Goal: Check status: Check status

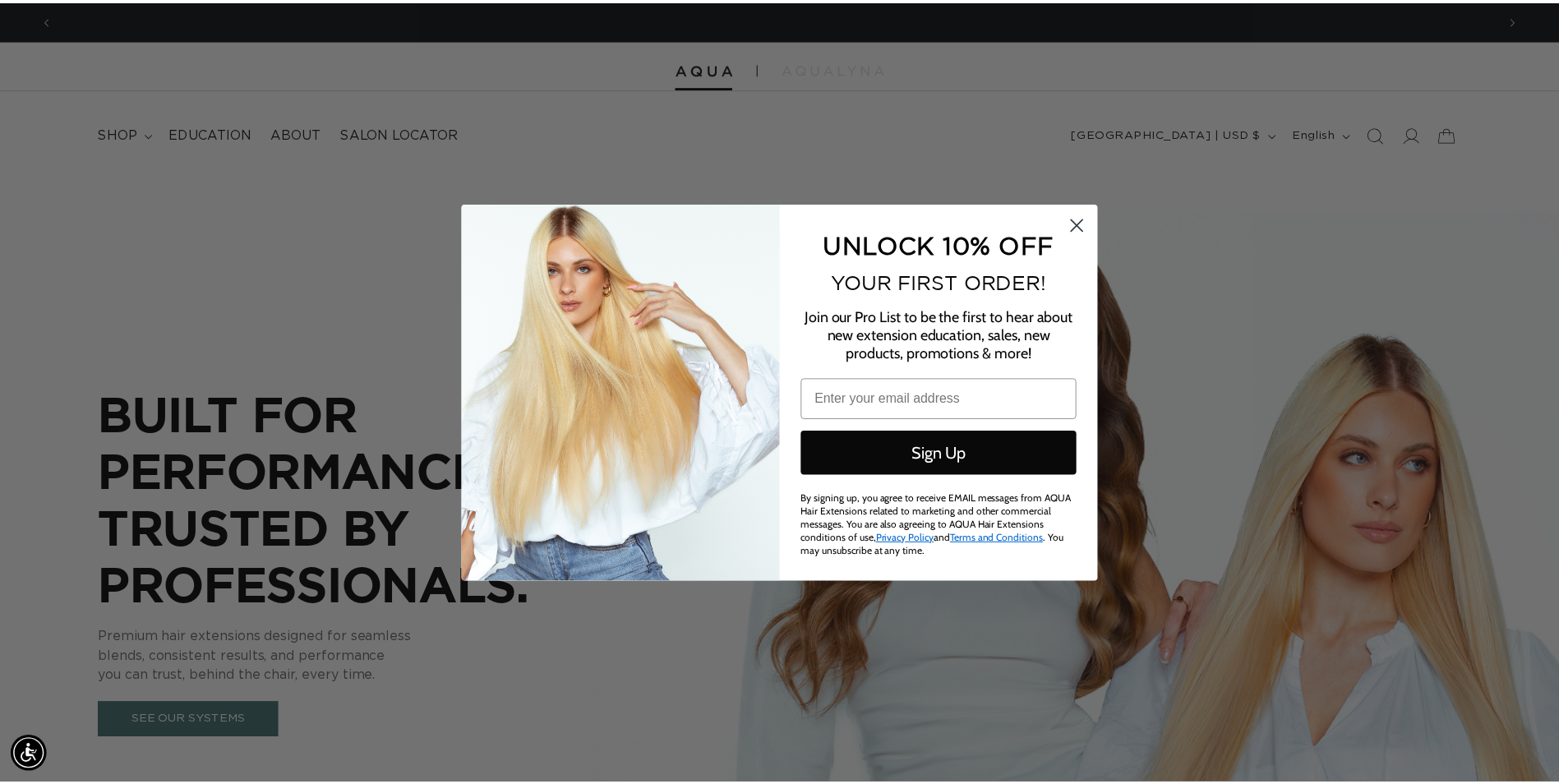
scroll to position [0, 1455]
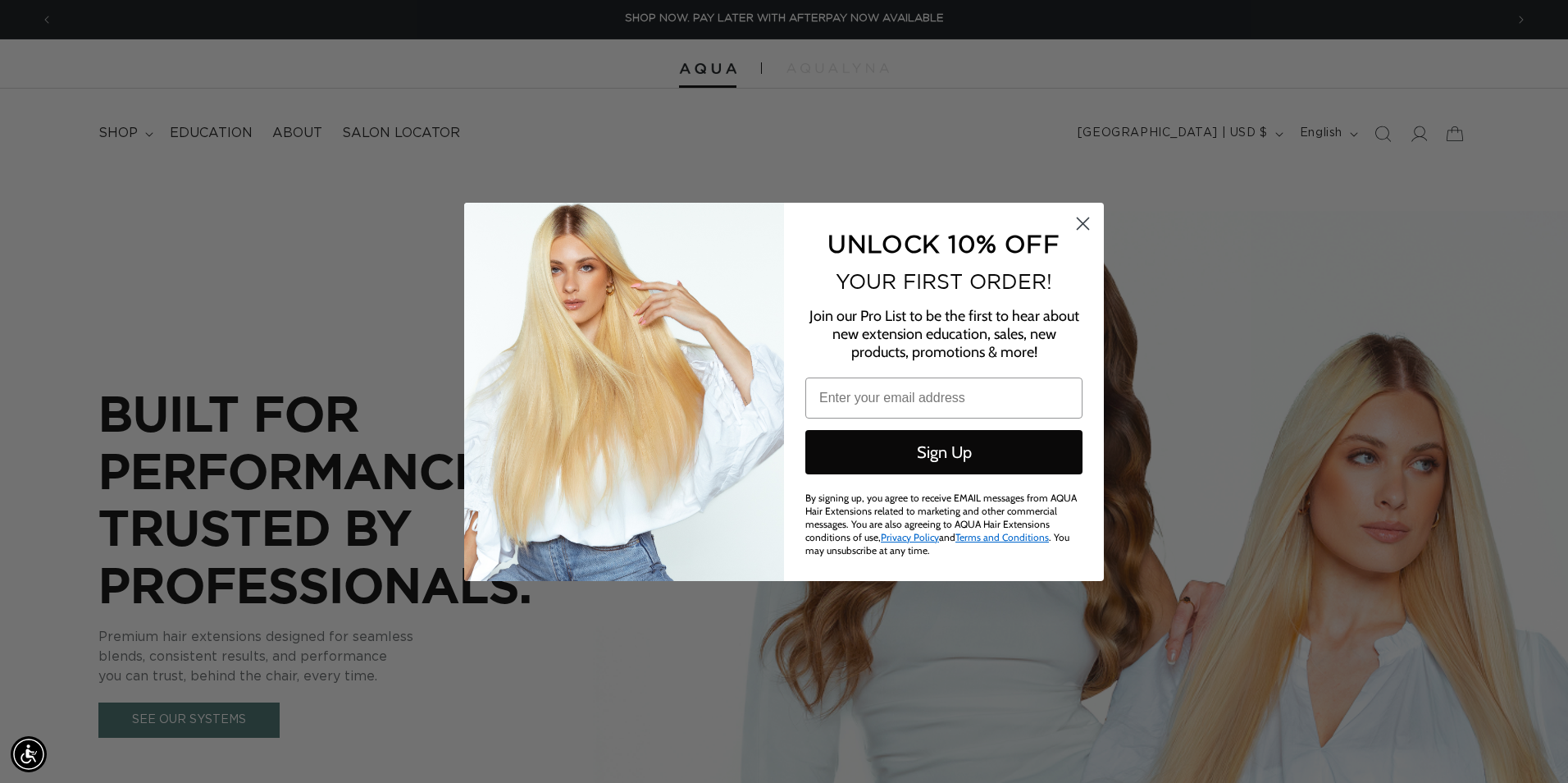
click at [1090, 223] on circle "Close dialog" at bounding box center [1083, 223] width 27 height 27
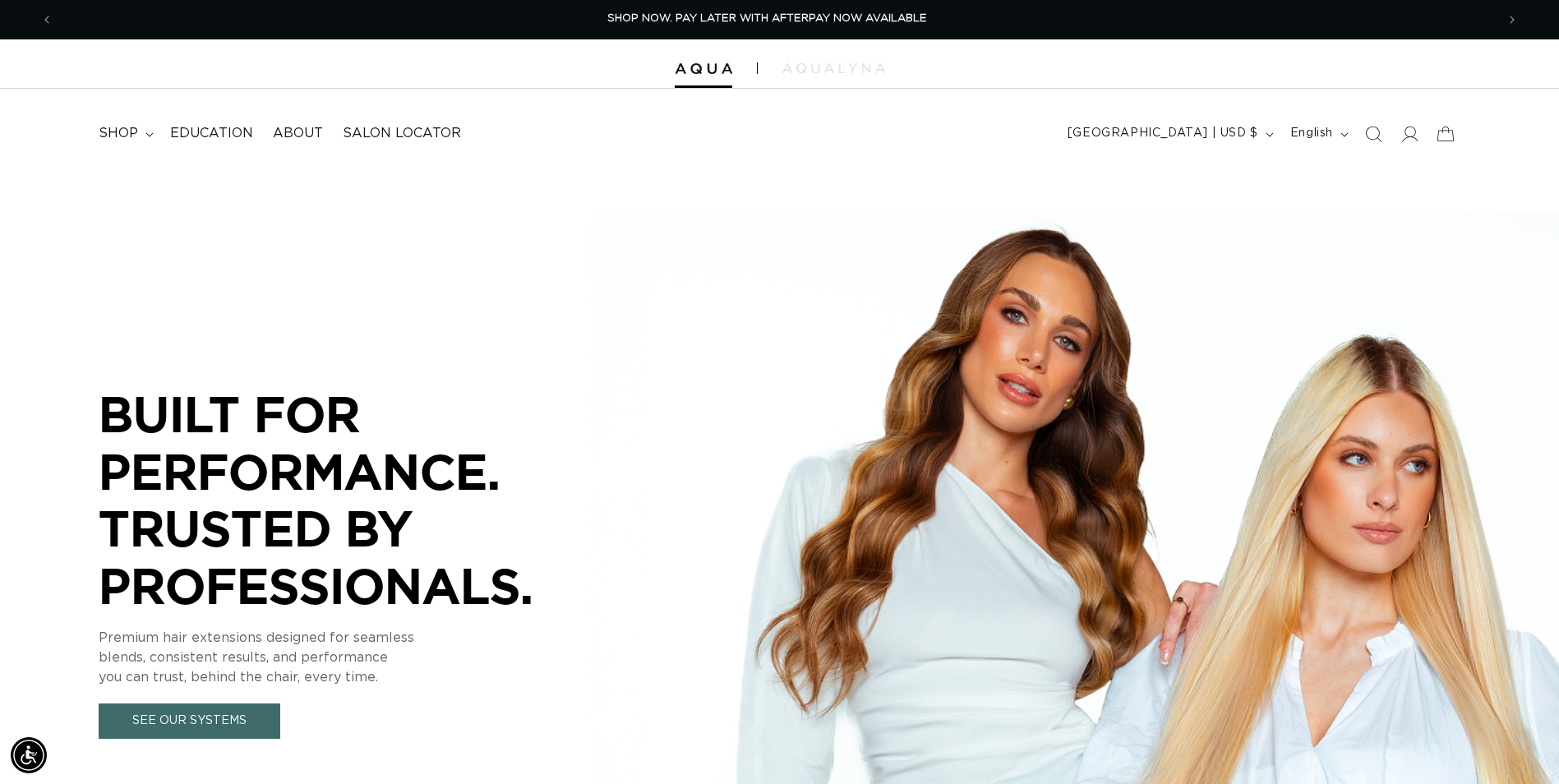
scroll to position [0, 1443]
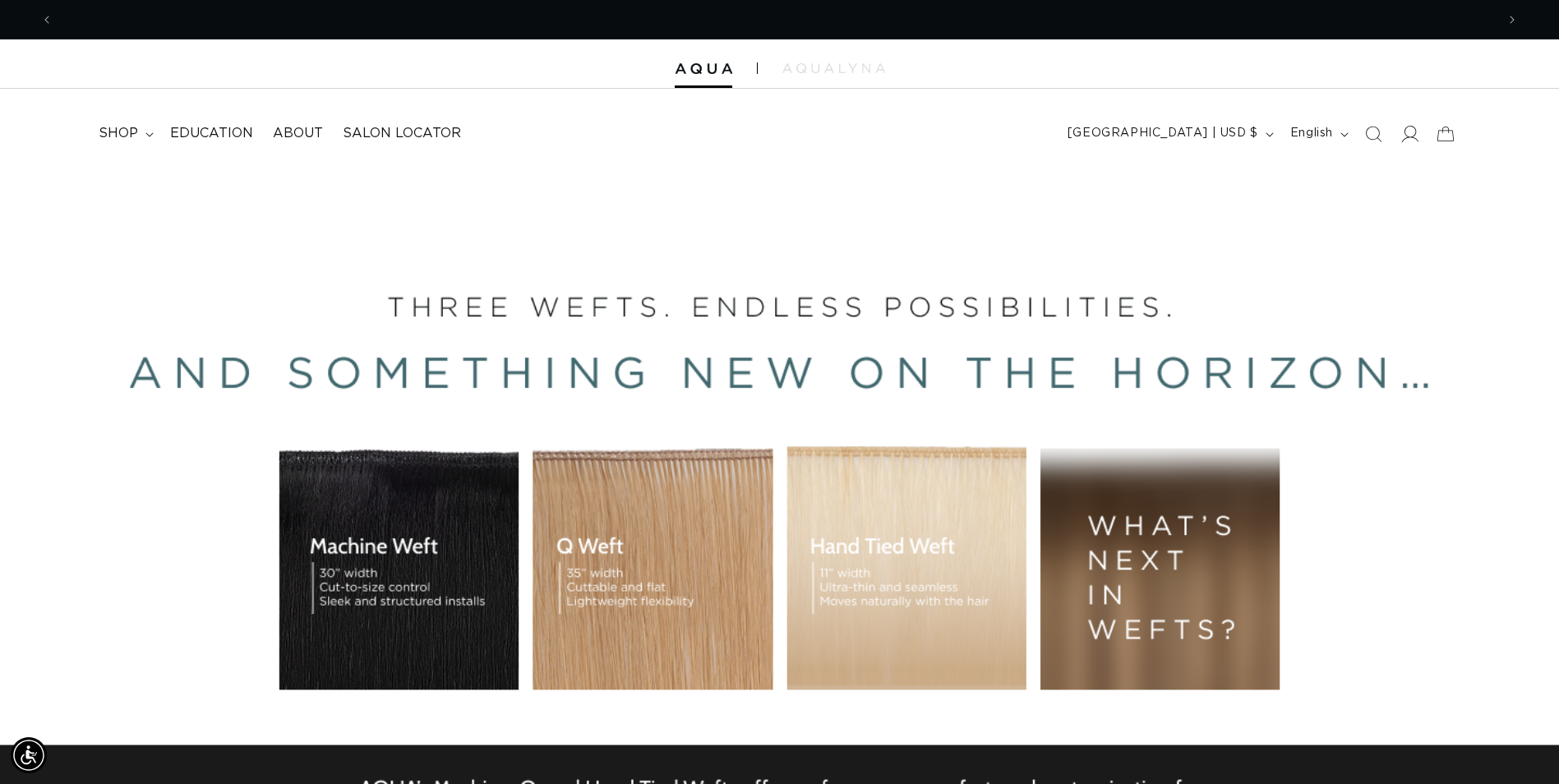
click at [1397, 141] on span at bounding box center [1409, 133] width 36 height 36
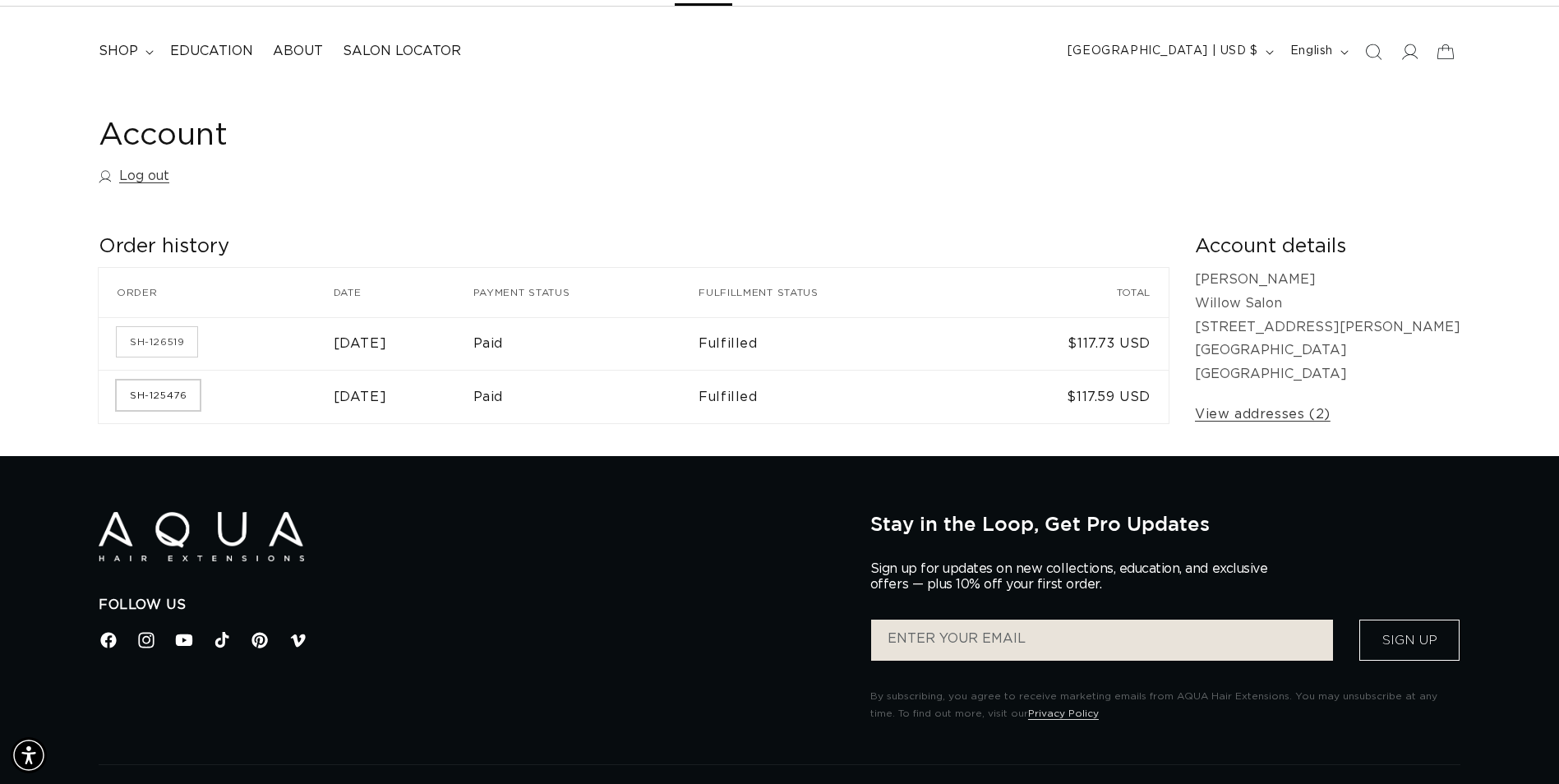
scroll to position [0, 1443]
click at [176, 399] on link "SH-125476" at bounding box center [158, 395] width 83 height 30
click at [160, 350] on link "SH-126519" at bounding box center [157, 341] width 81 height 30
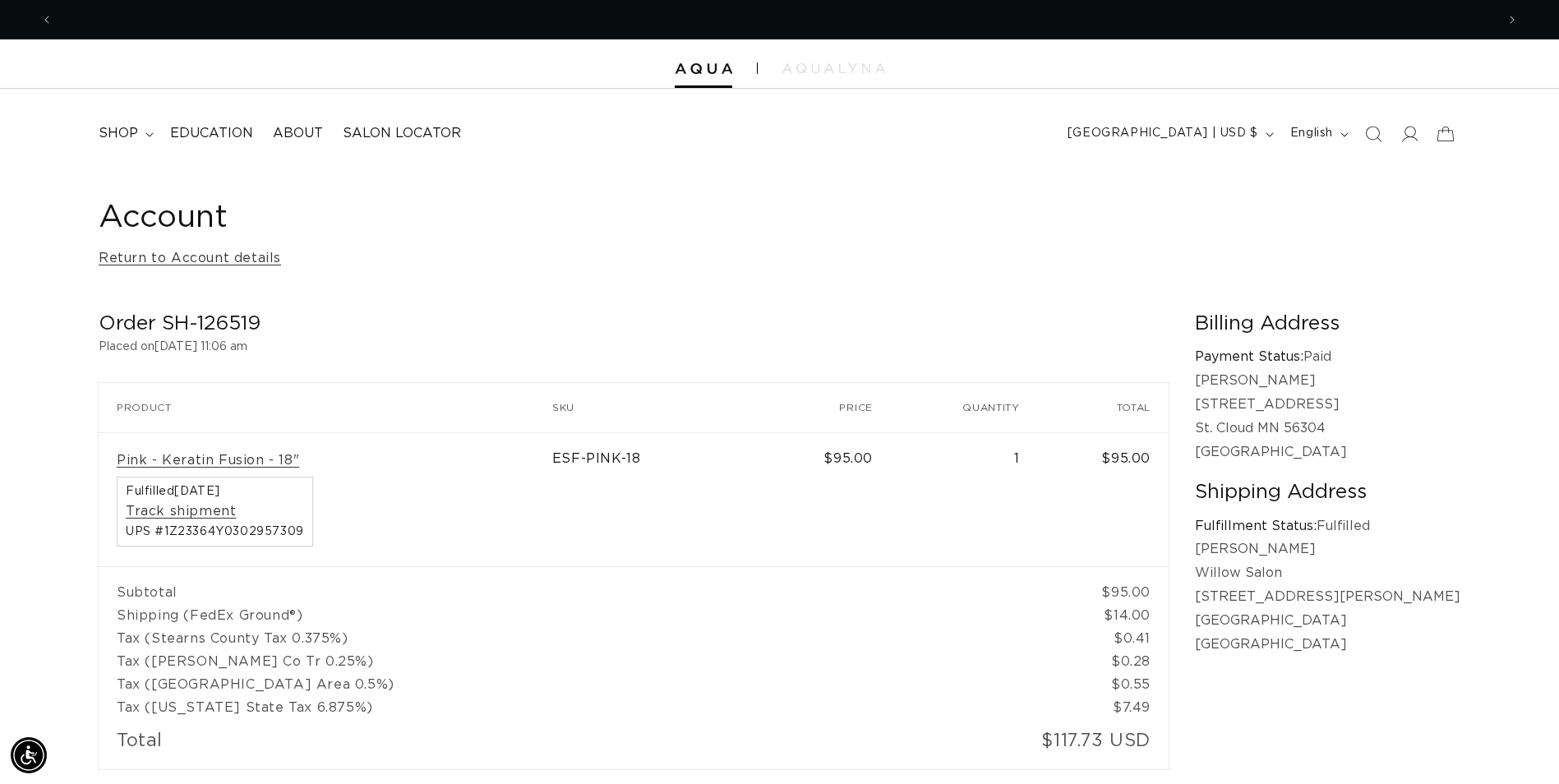
scroll to position [0, 2885]
click at [1416, 136] on icon at bounding box center [1409, 133] width 17 height 17
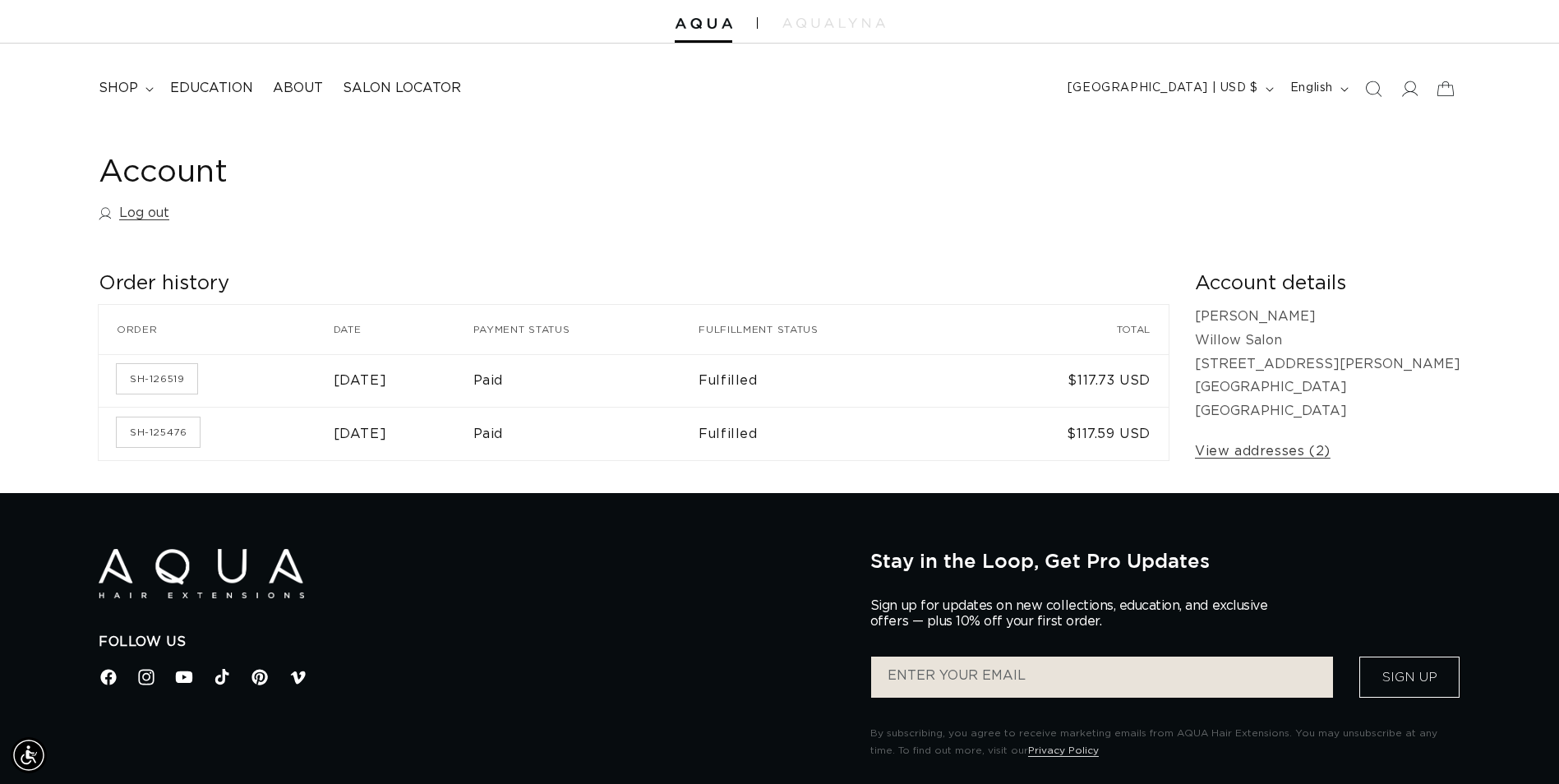
scroll to position [82, 0]
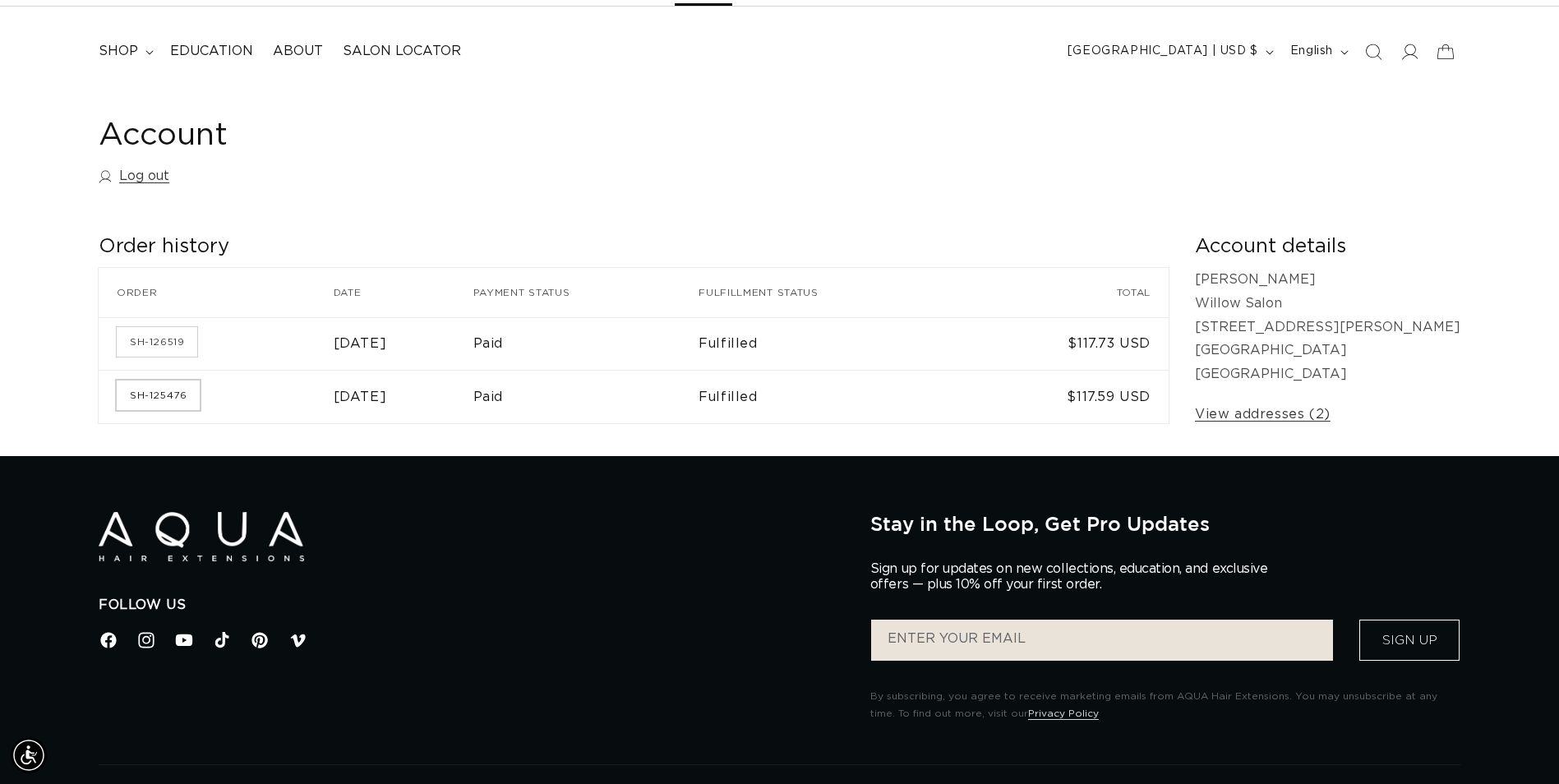
click at [183, 395] on link "SH-125476" at bounding box center [158, 395] width 83 height 30
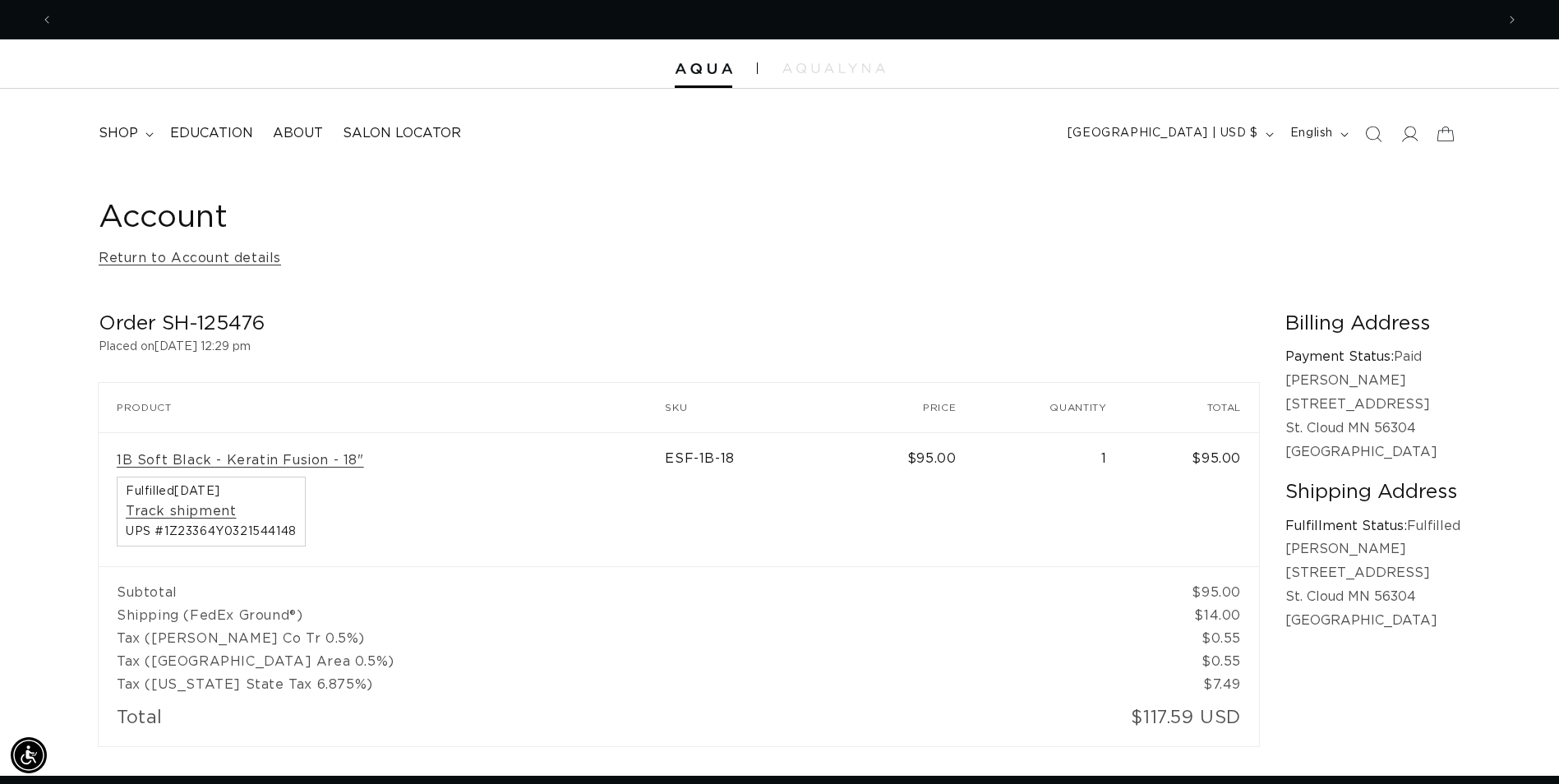
scroll to position [0, 2885]
drag, startPoint x: 1538, startPoint y: 3, endPoint x: 1182, endPoint y: 203, distance: 408.3
click at [1182, 203] on h1 "Account" at bounding box center [779, 217] width 1362 height 40
